Goal: Transaction & Acquisition: Book appointment/travel/reservation

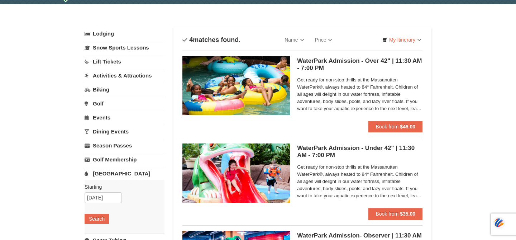
scroll to position [23, 0]
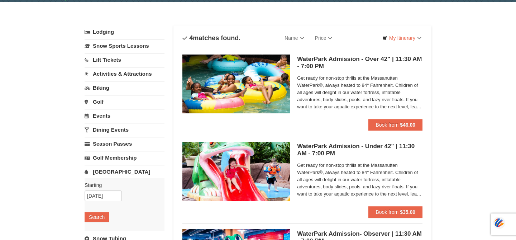
click at [375, 61] on h5 "WaterPark Admission - Over 42" | 11:30 AM - 7:00 PM Massanutten Indoor/Outdoor …" at bounding box center [359, 63] width 125 height 14
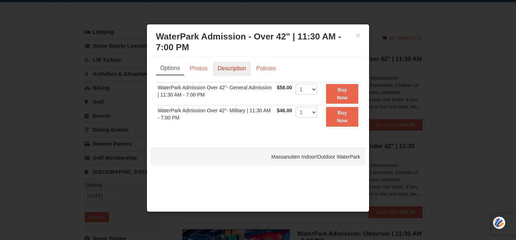
click at [236, 66] on link "Description" at bounding box center [232, 69] width 38 height 14
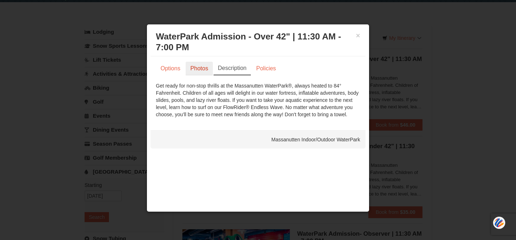
click at [207, 69] on link "Photos" at bounding box center [199, 69] width 27 height 14
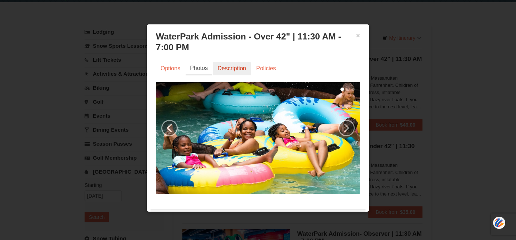
click at [242, 71] on link "Description" at bounding box center [232, 69] width 38 height 14
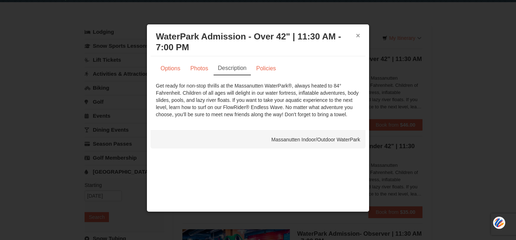
click at [358, 37] on button "×" at bounding box center [358, 35] width 4 height 7
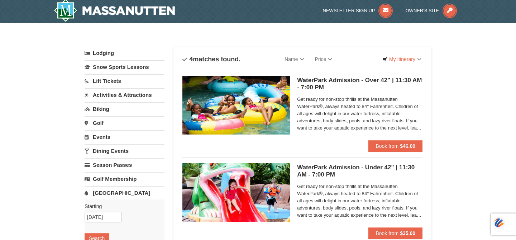
scroll to position [0, 0]
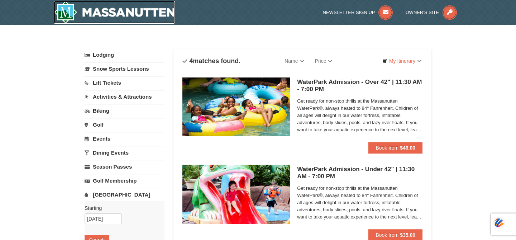
click at [152, 12] on img at bounding box center [114, 12] width 121 height 23
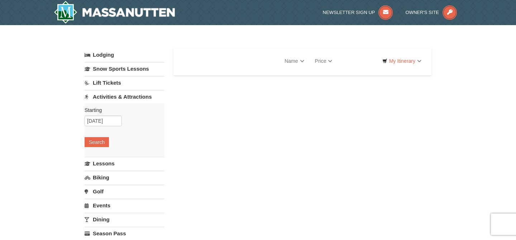
select select "10"
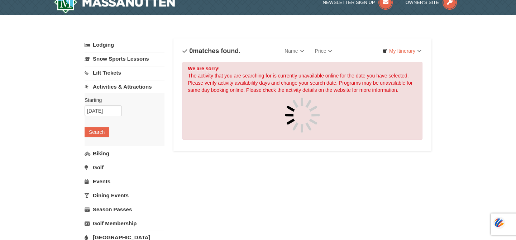
scroll to position [6, 0]
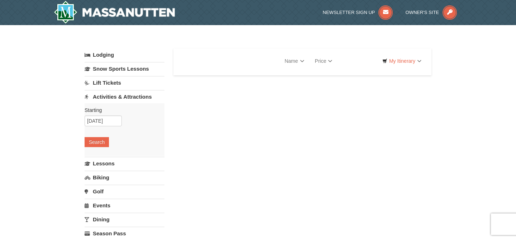
select select "10"
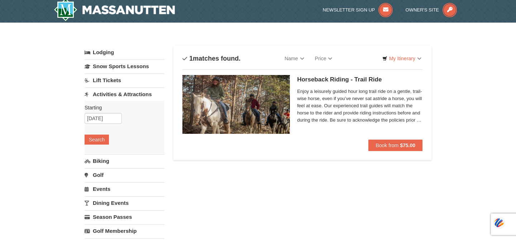
scroll to position [1, 0]
